Goal: Transaction & Acquisition: Obtain resource

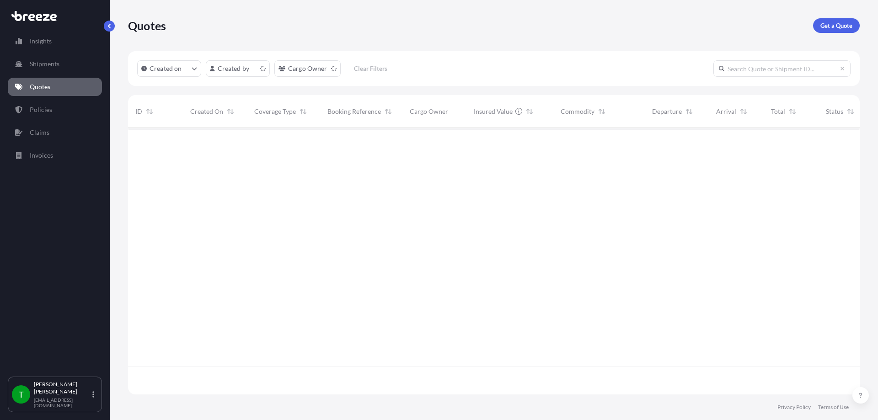
scroll to position [265, 724]
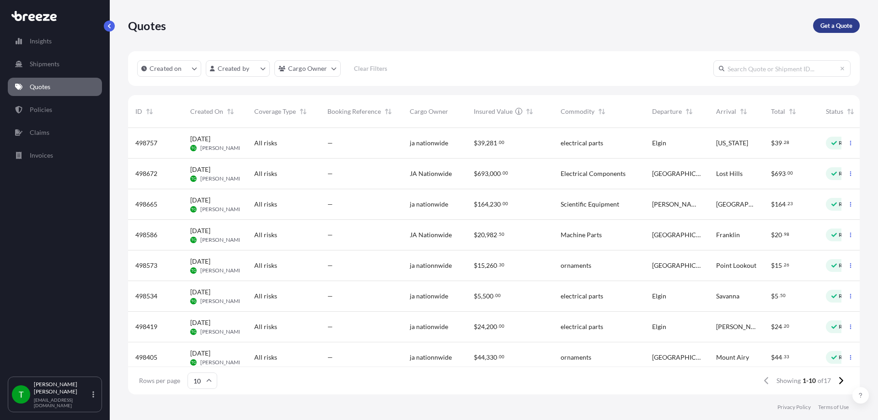
click at [833, 25] on p "Get a Quote" at bounding box center [836, 25] width 32 height 9
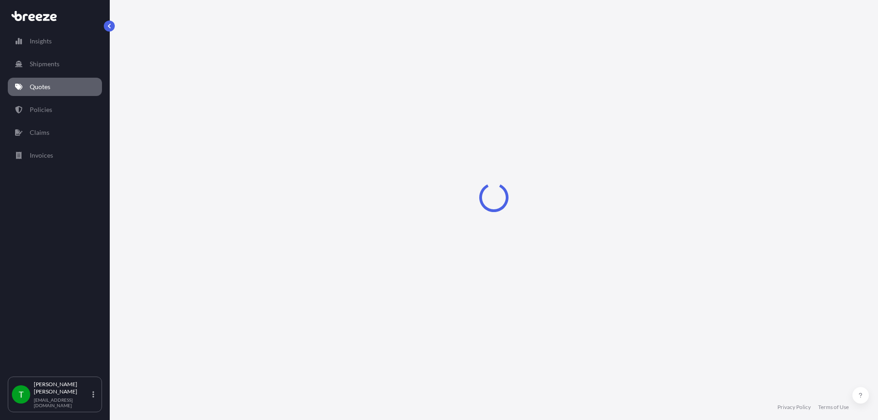
select select "Sea"
select select "1"
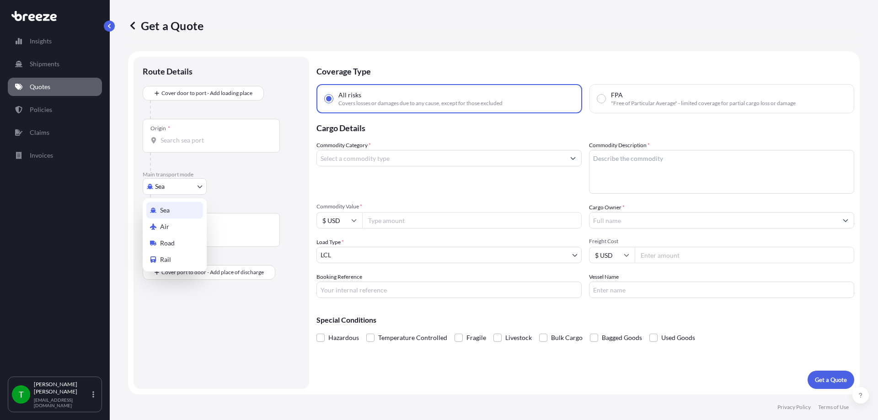
click at [192, 186] on body "Insights Shipments Quotes Policies Claims Invoices T [PERSON_NAME] [EMAIL_ADDRE…" at bounding box center [439, 210] width 878 height 420
click at [172, 245] on span "Road" at bounding box center [167, 243] width 15 height 9
select select "Road"
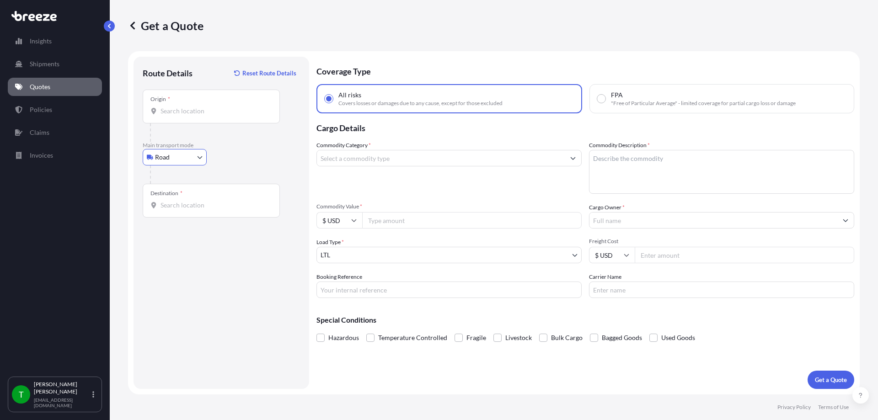
click at [186, 119] on div "Origin *" at bounding box center [211, 107] width 137 height 34
click at [186, 116] on input "Origin *" at bounding box center [214, 111] width 108 height 9
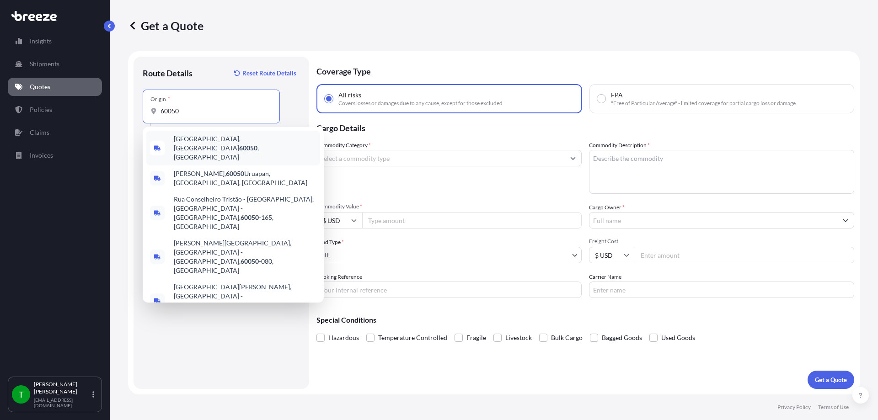
click at [195, 139] on span "[GEOGRAPHIC_DATA] , [GEOGRAPHIC_DATA]" at bounding box center [245, 147] width 143 height 27
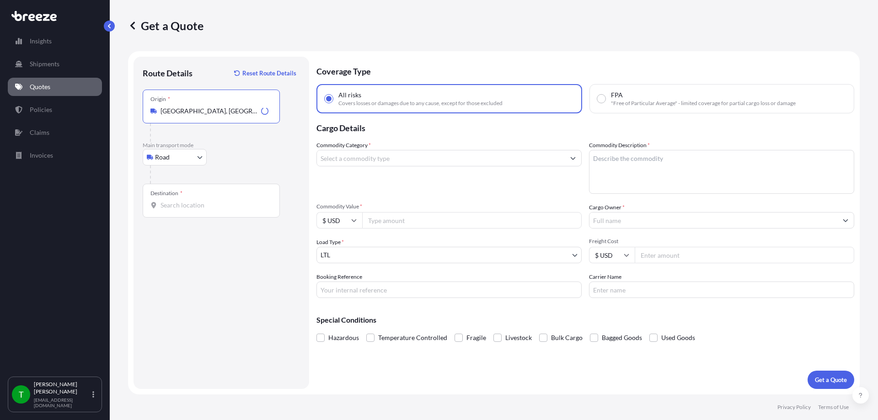
type input "[GEOGRAPHIC_DATA], [GEOGRAPHIC_DATA]"
click at [175, 204] on input "Destination *" at bounding box center [214, 205] width 108 height 9
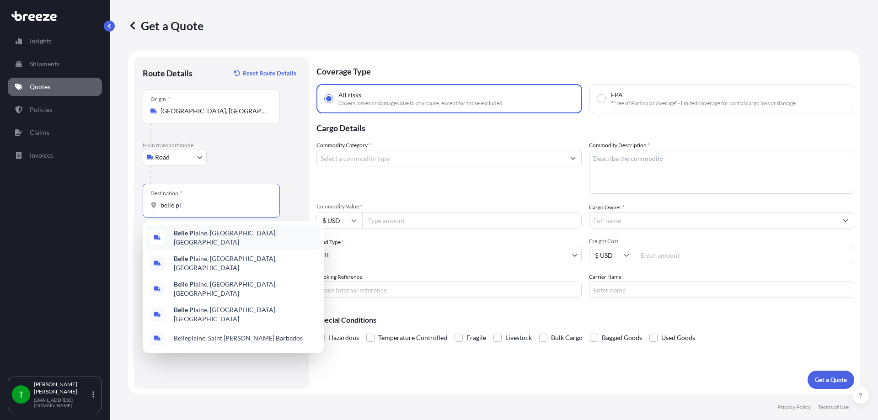
click at [197, 240] on span "Belle Pl aine, [GEOGRAPHIC_DATA], [GEOGRAPHIC_DATA]" at bounding box center [245, 238] width 143 height 18
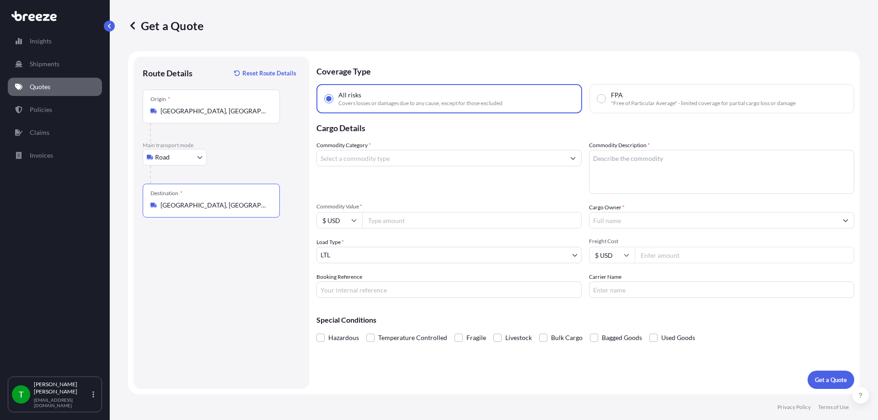
type input "[GEOGRAPHIC_DATA], [GEOGRAPHIC_DATA], [GEOGRAPHIC_DATA]"
click at [448, 157] on input "Commodity Category *" at bounding box center [441, 158] width 248 height 16
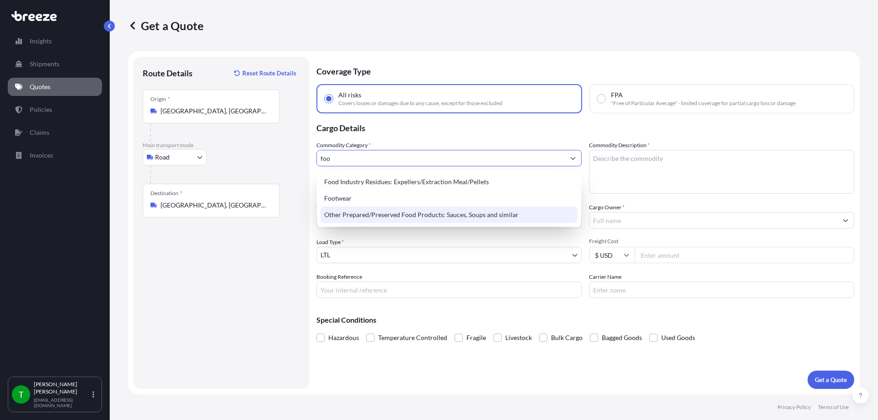
click at [404, 218] on div "Other Prepared/Preserved Food Products: Sauces, Soups and similar" at bounding box center [448, 215] width 257 height 16
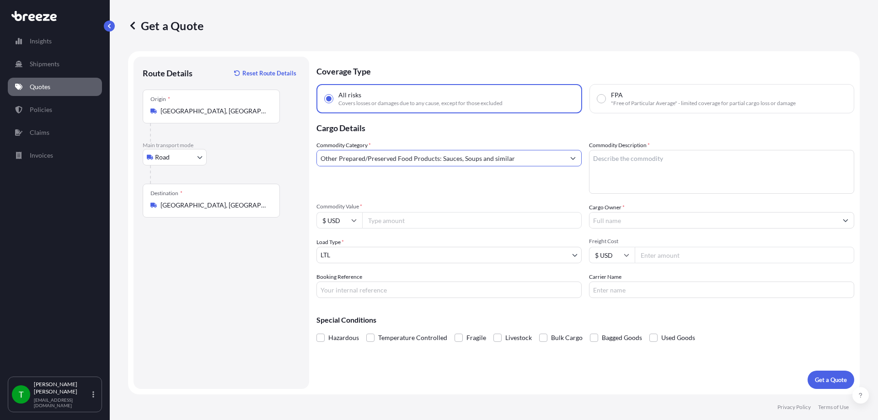
type input "Other Prepared/Preserved Food Products: Sauces, Soups and similar"
click at [644, 180] on textarea "Commodity Description *" at bounding box center [721, 172] width 265 height 44
type textarea "caffine"
type input "500"
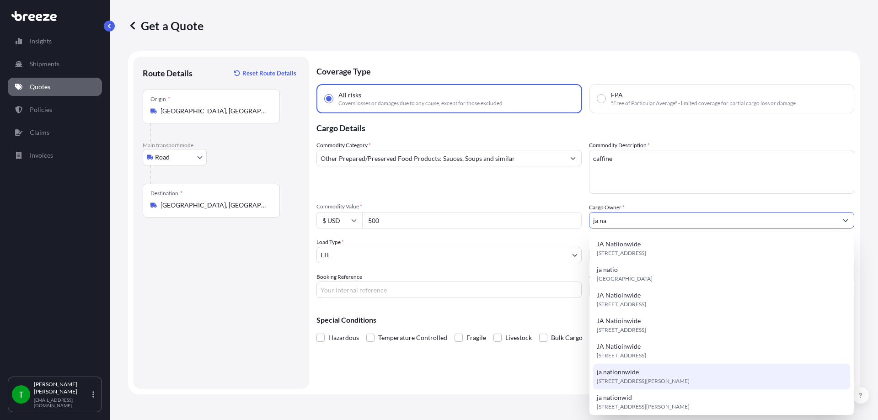
click at [646, 371] on div "ja nationnwide [STREET_ADDRESS][PERSON_NAME]" at bounding box center [721, 377] width 257 height 26
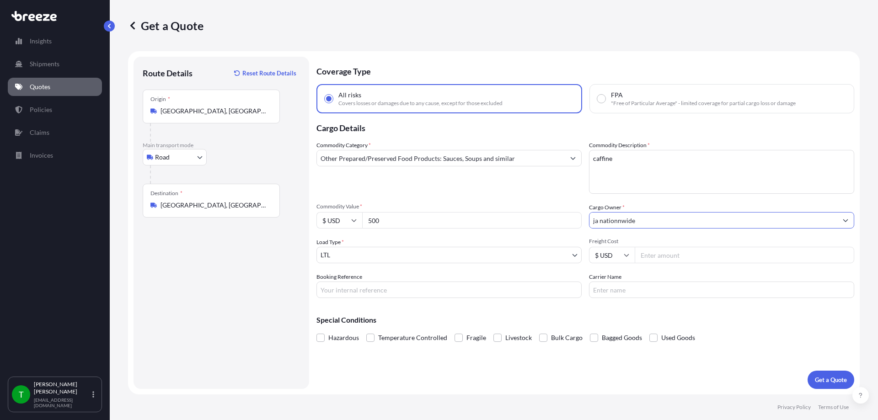
type input "ja nationnwide"
click at [682, 259] on input "Freight Cost" at bounding box center [743, 255] width 219 height 16
type input "600"
click at [825, 379] on p "Get a Quote" at bounding box center [831, 379] width 32 height 9
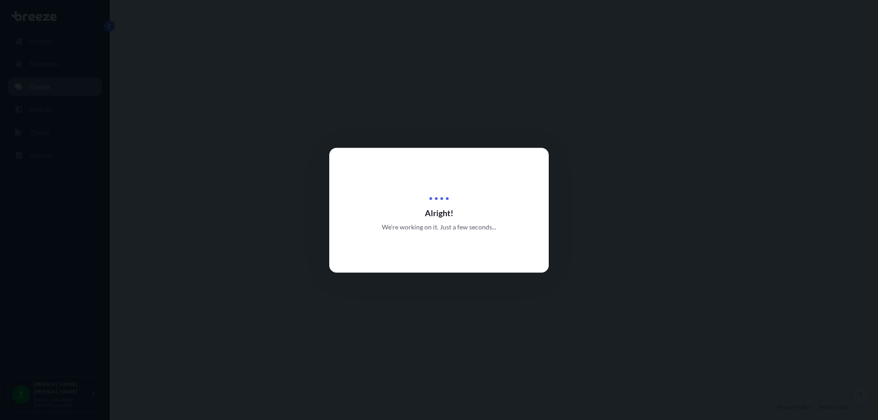
select select "Road"
select select "1"
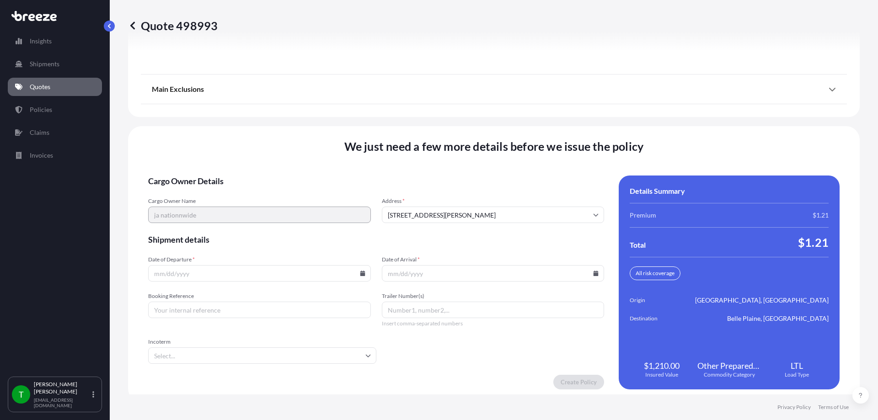
scroll to position [1176, 0]
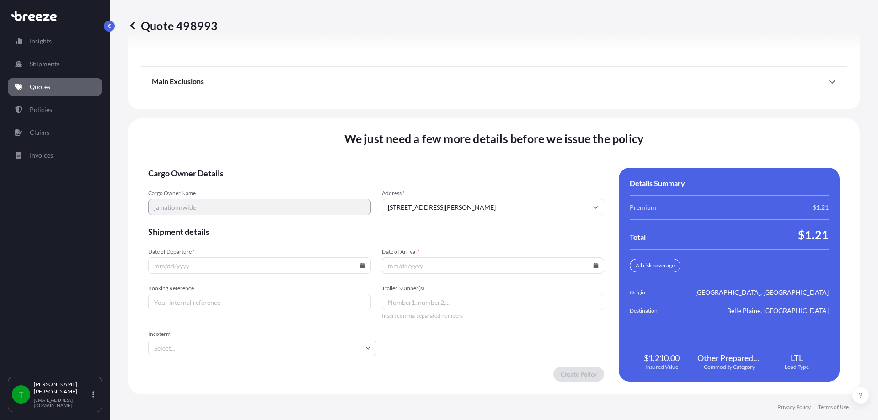
click at [361, 271] on input "Date of Departure *" at bounding box center [259, 265] width 223 height 16
click at [361, 268] on input "Date of Departure *" at bounding box center [259, 265] width 223 height 16
click at [360, 267] on icon at bounding box center [362, 265] width 5 height 5
click at [194, 182] on button "15" at bounding box center [194, 184] width 15 height 15
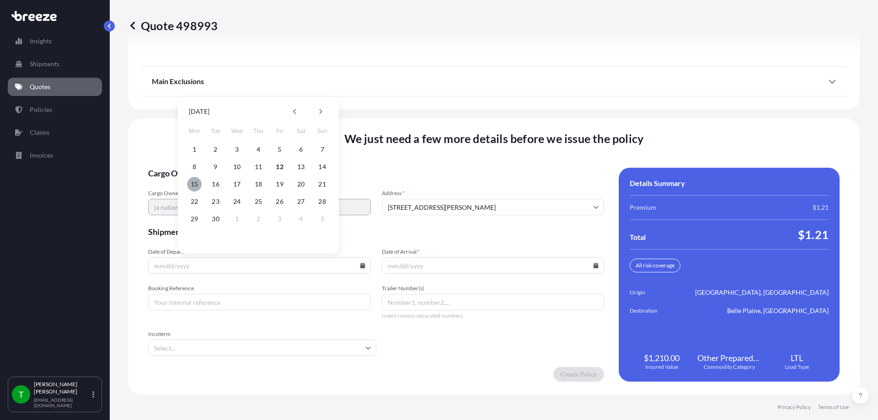
type input "[DATE]"
click at [589, 269] on input "Date of Arrival *" at bounding box center [493, 265] width 223 height 16
click at [593, 266] on icon at bounding box center [595, 265] width 5 height 5
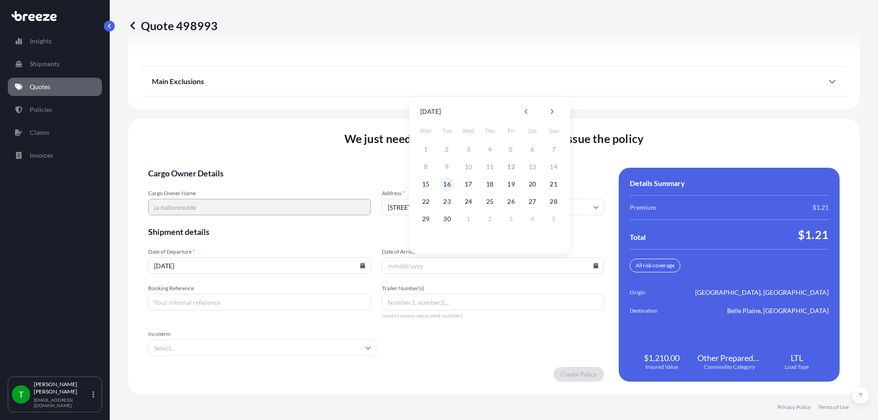
click at [453, 182] on button "16" at bounding box center [447, 184] width 15 height 15
type input "[DATE]"
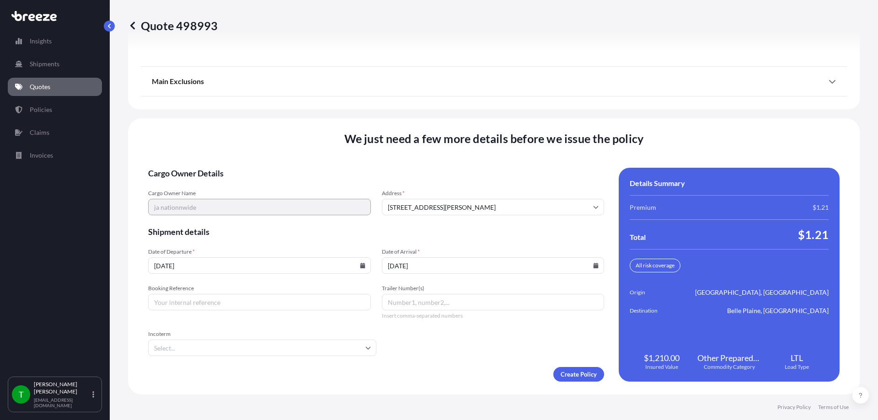
click at [572, 367] on form "Cargo Owner Details Cargo Owner Name ja nationnwide Address * [STREET_ADDRESS][…" at bounding box center [376, 275] width 456 height 214
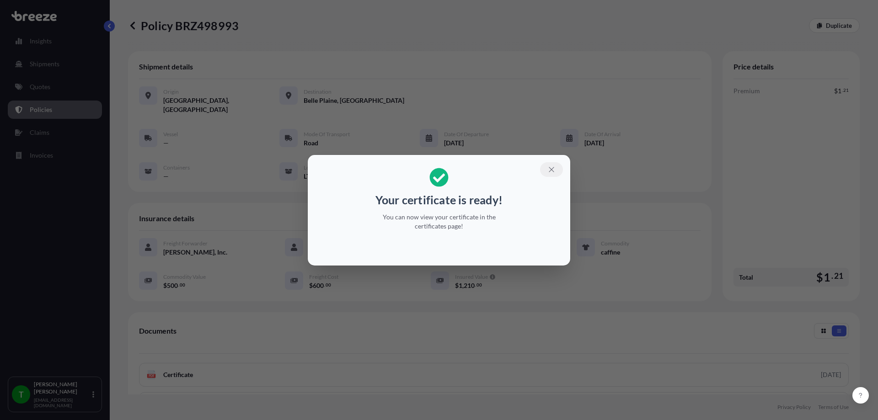
click at [548, 167] on icon "button" at bounding box center [551, 169] width 8 height 8
